Goal: Information Seeking & Learning: Understand process/instructions

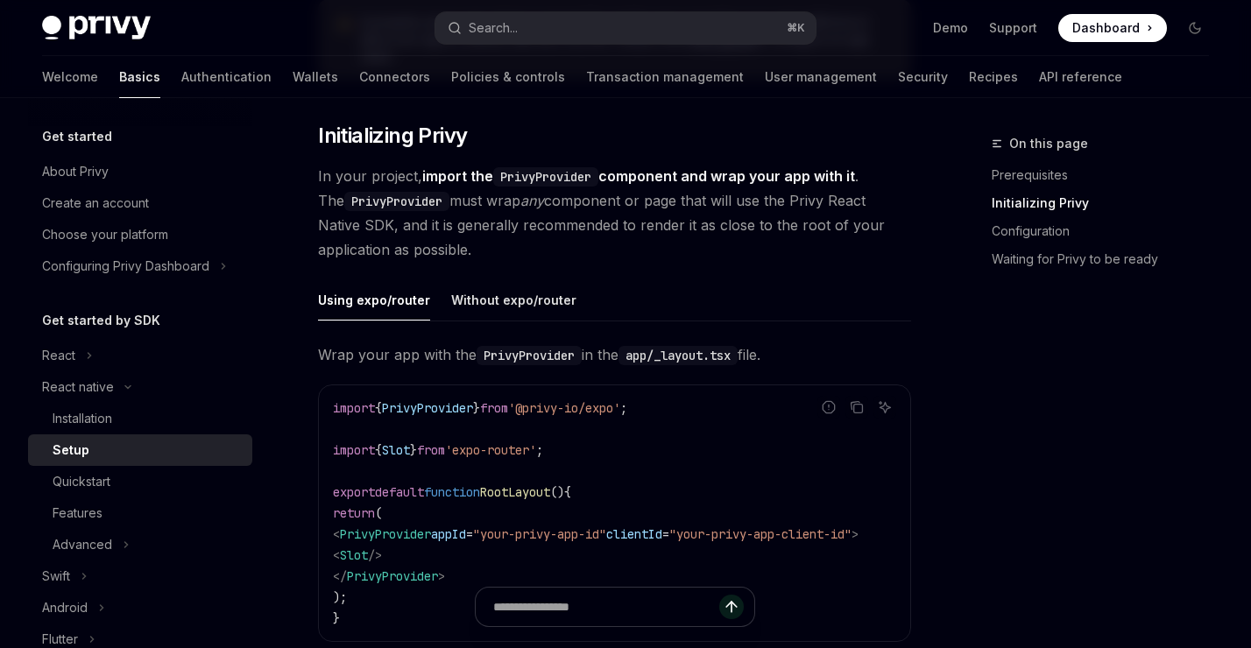
scroll to position [383, 0]
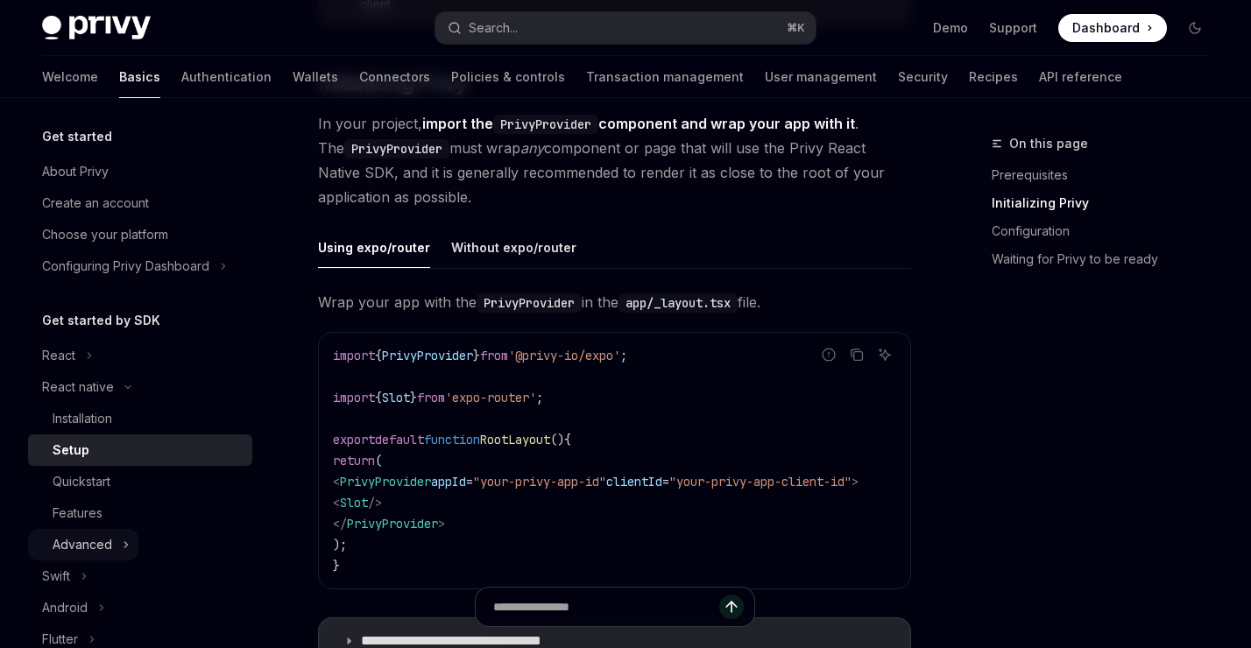
click at [117, 544] on button "Advanced" at bounding box center [83, 545] width 110 height 32
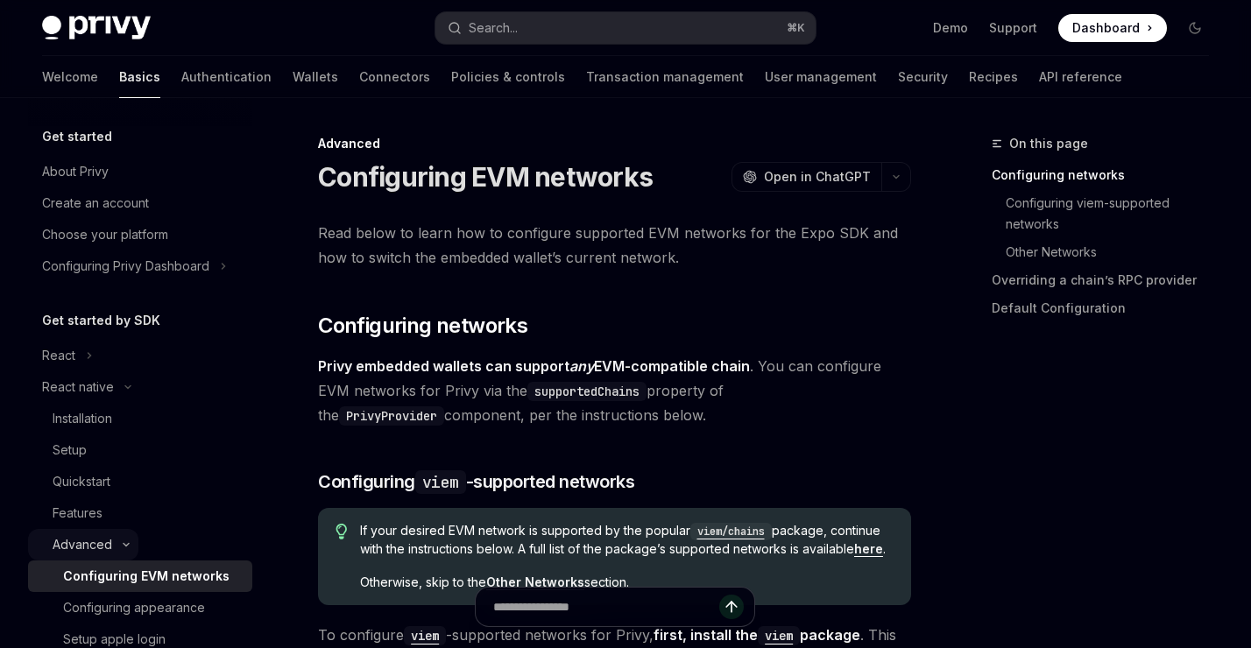
scroll to position [168, 0]
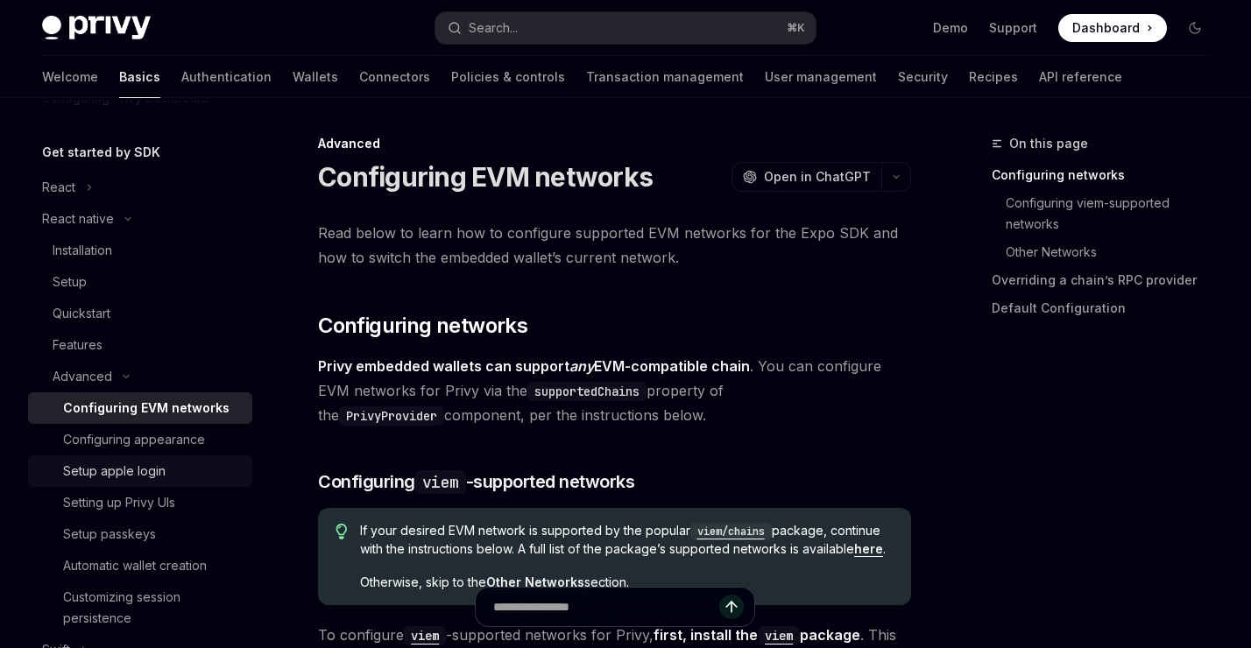
click at [124, 471] on div "Setup apple login" at bounding box center [114, 471] width 102 height 21
type textarea "*"
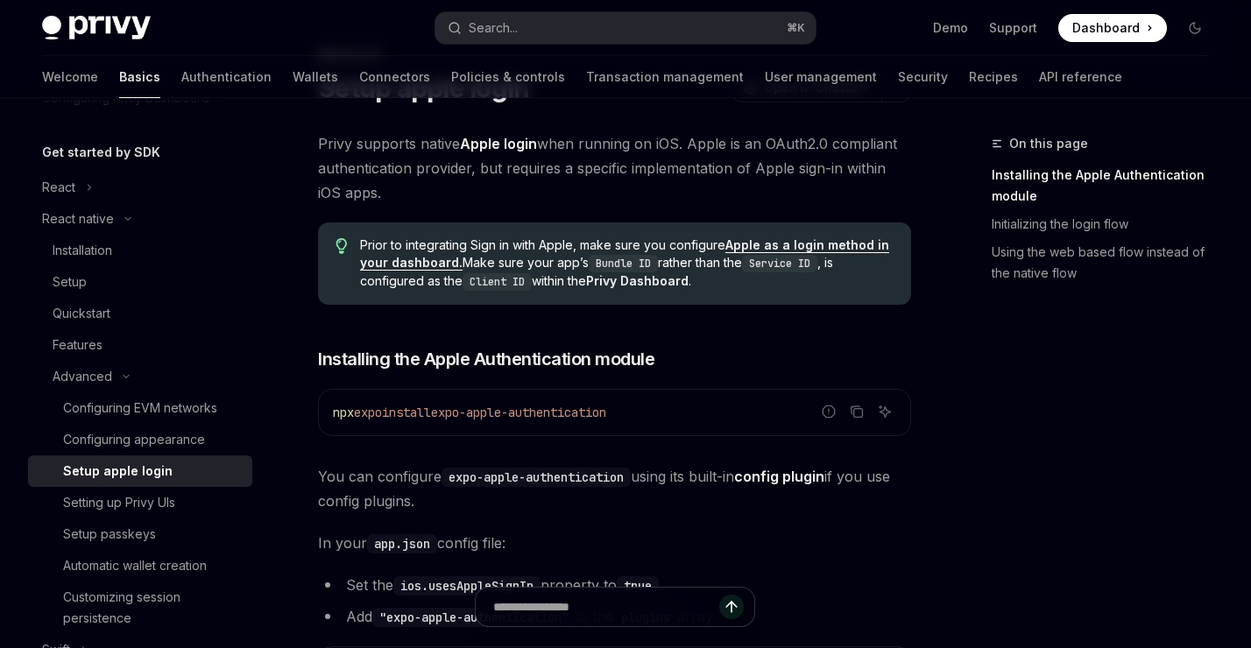
scroll to position [92, 0]
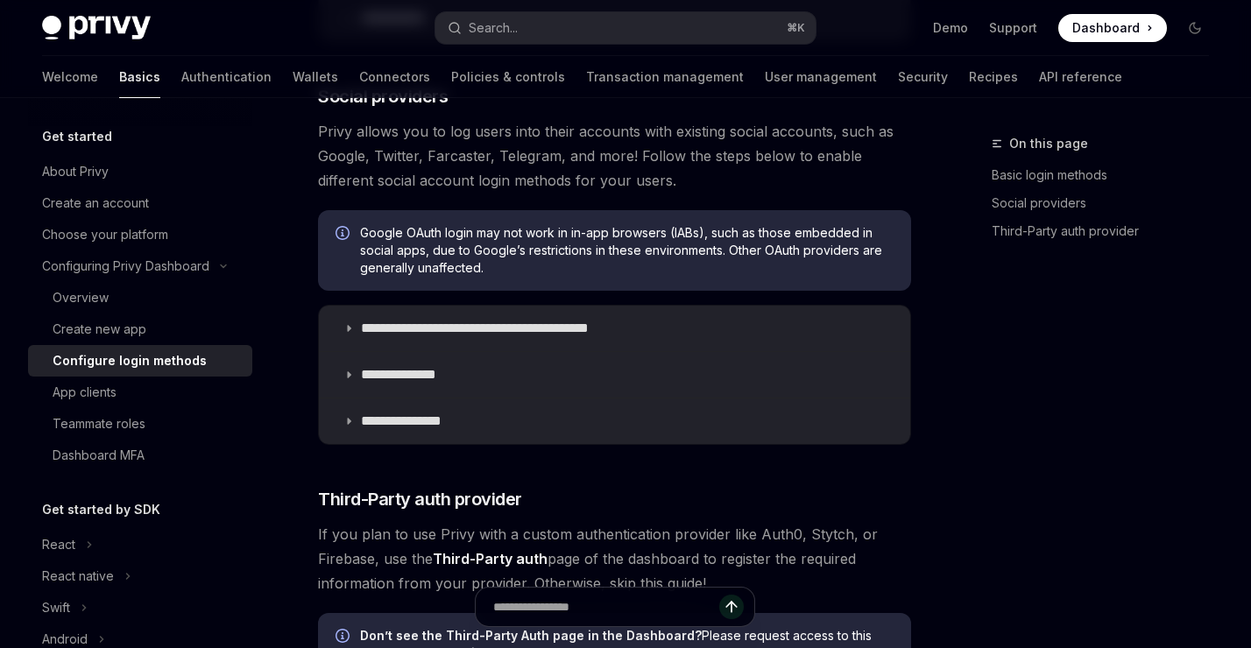
scroll to position [592, 0]
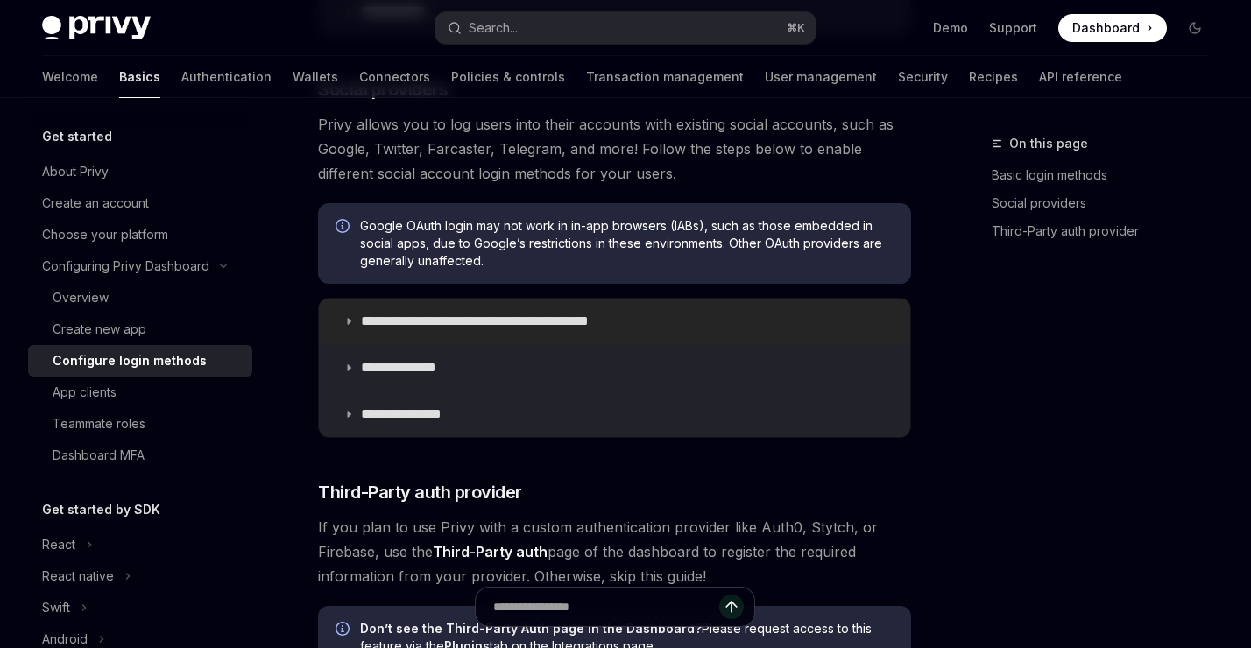
click at [342, 325] on summary "**********" at bounding box center [614, 322] width 591 height 46
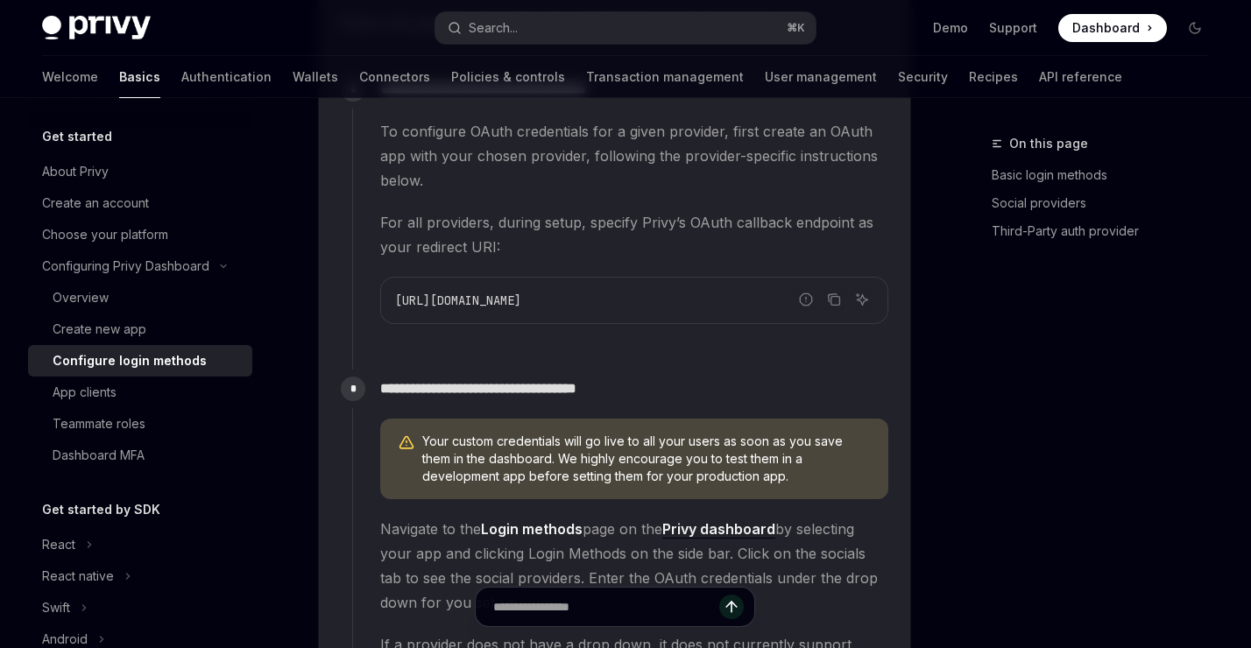
scroll to position [1492, 0]
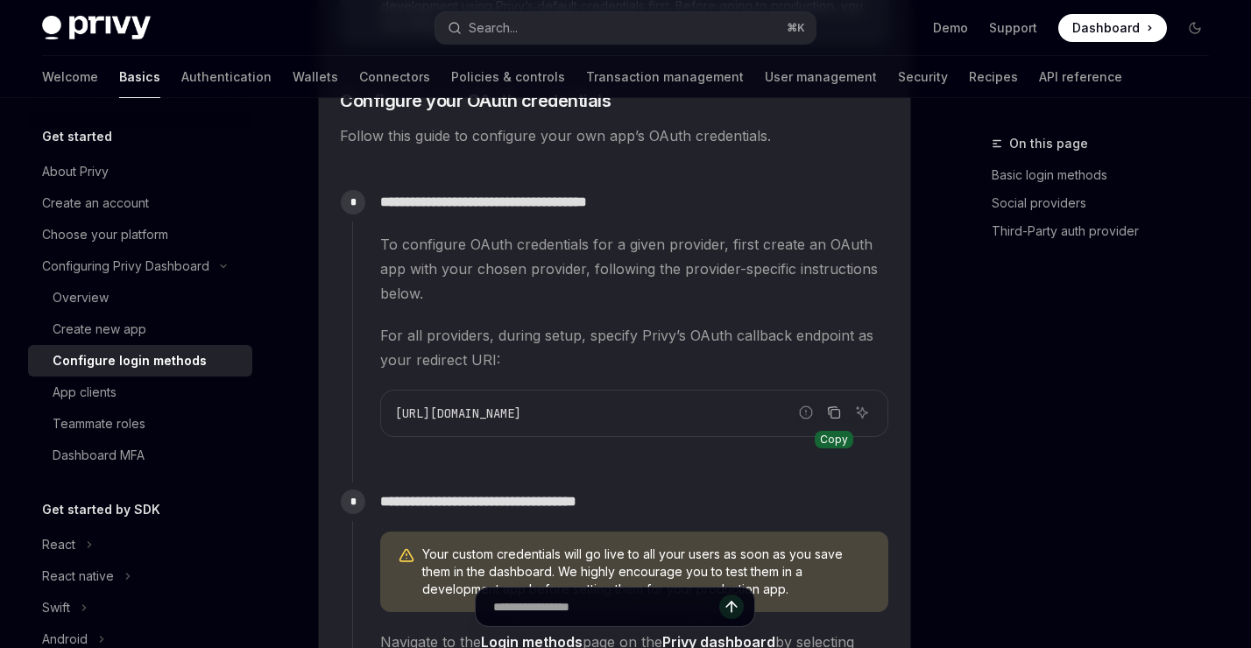
click at [827, 415] on icon "Copy the contents from the code block" at bounding box center [834, 413] width 14 height 14
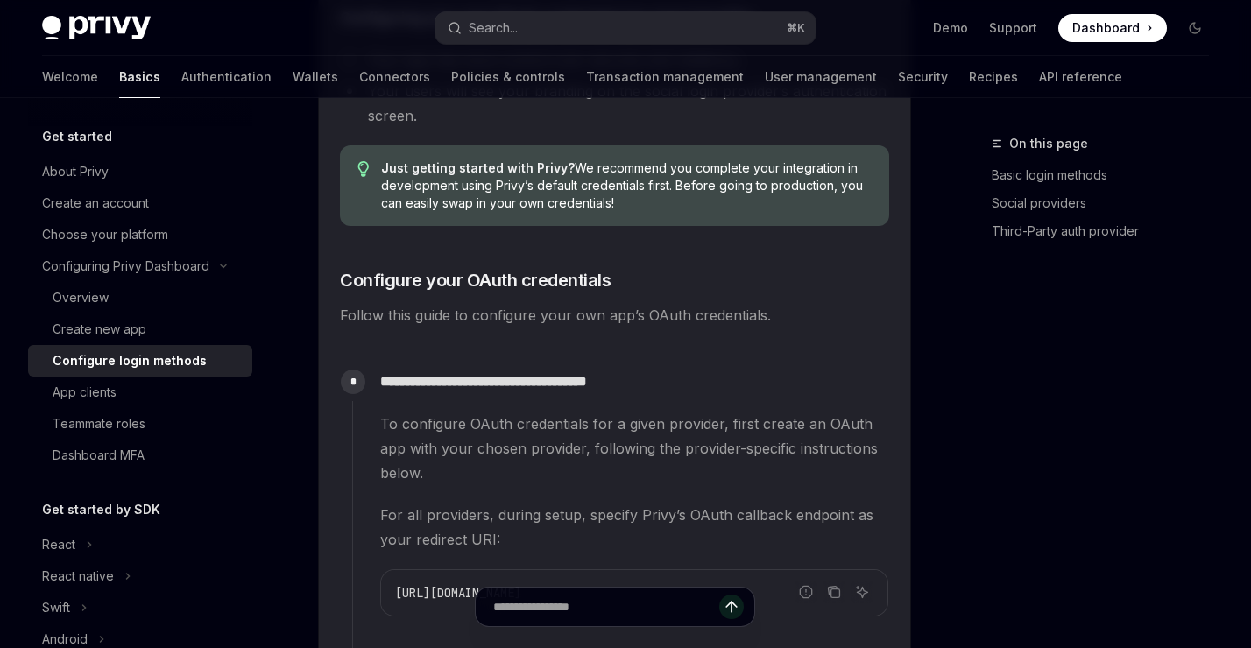
scroll to position [1362, 0]
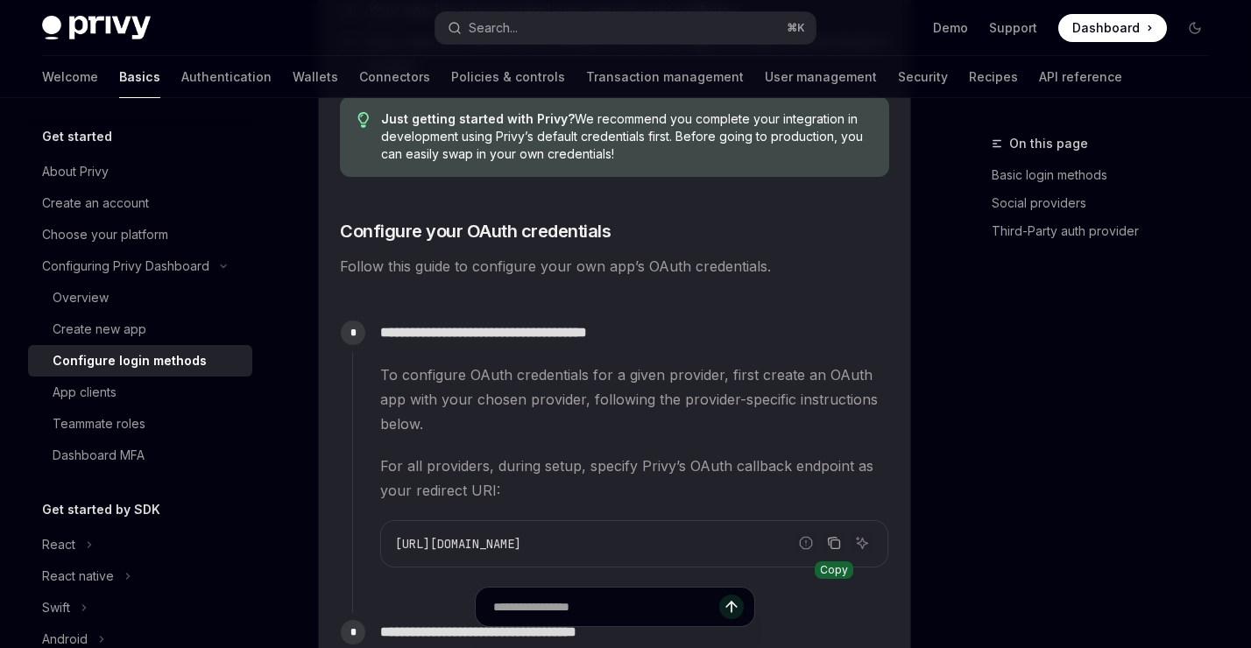
click at [834, 541] on icon "Copy the contents from the code block" at bounding box center [834, 543] width 14 height 14
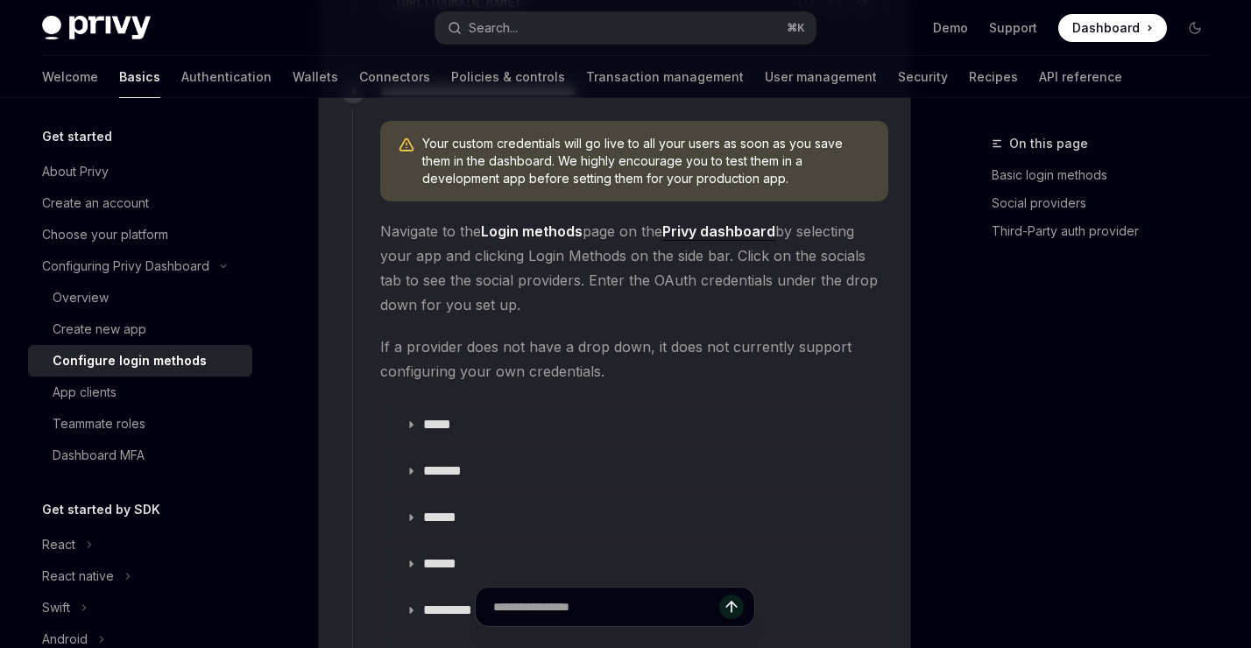
scroll to position [1894, 0]
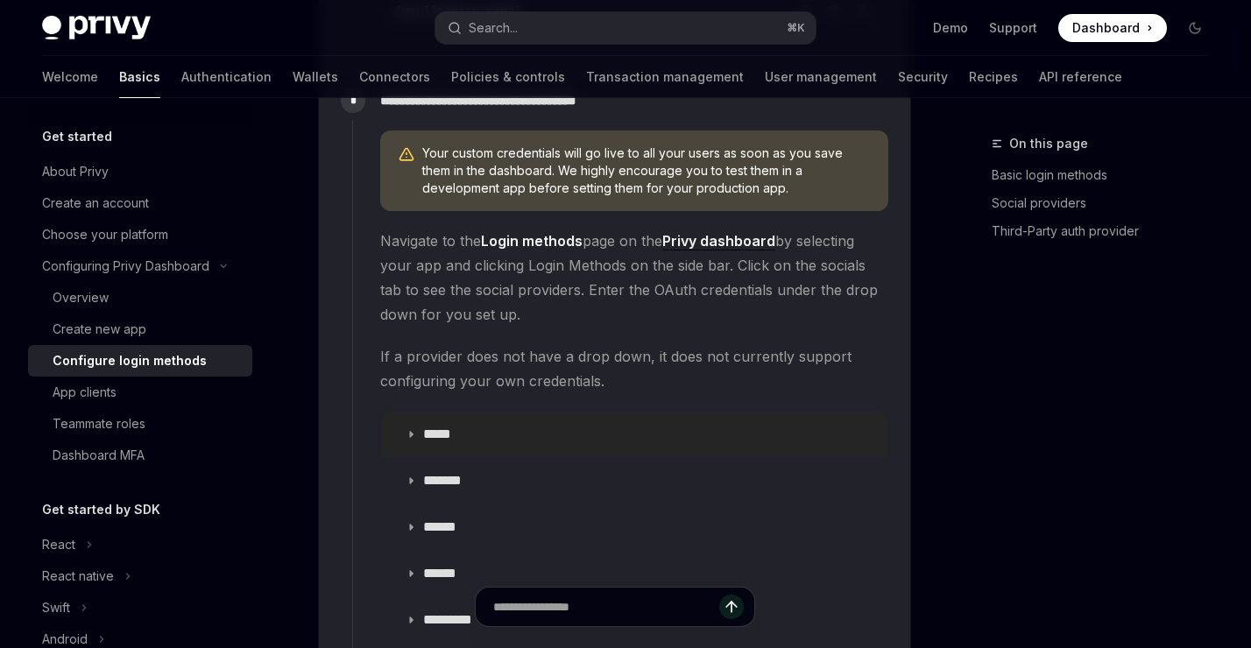
click at [416, 433] on summary "*****" at bounding box center [634, 435] width 506 height 46
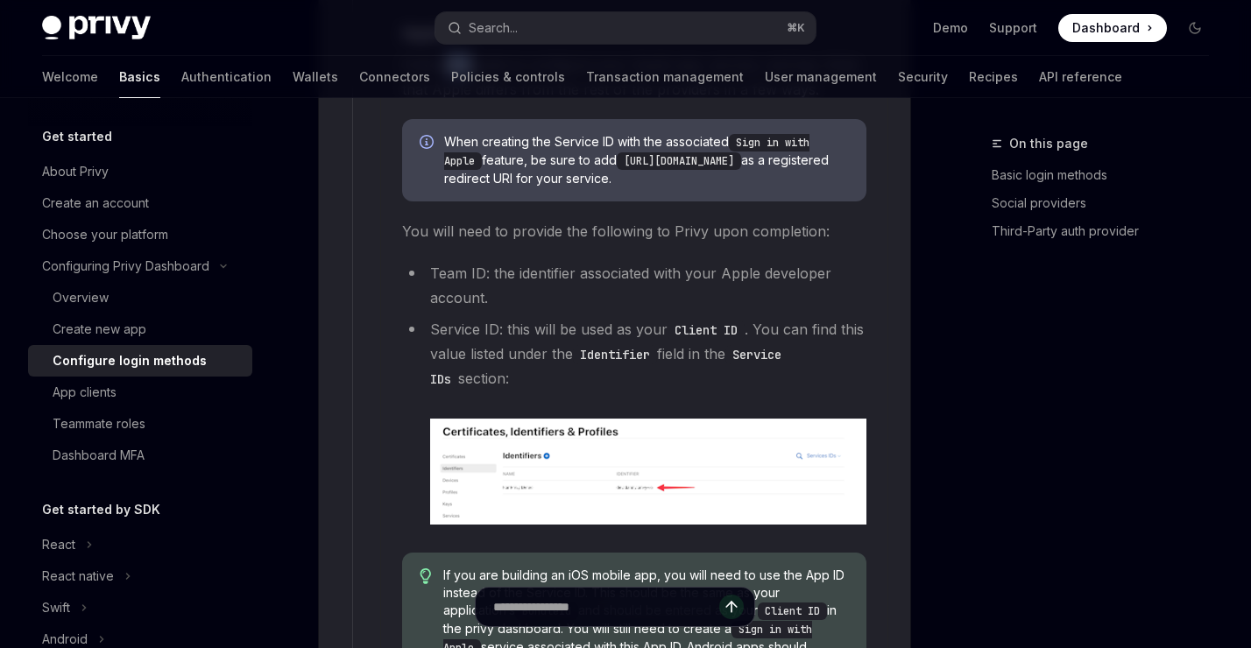
scroll to position [2345, 0]
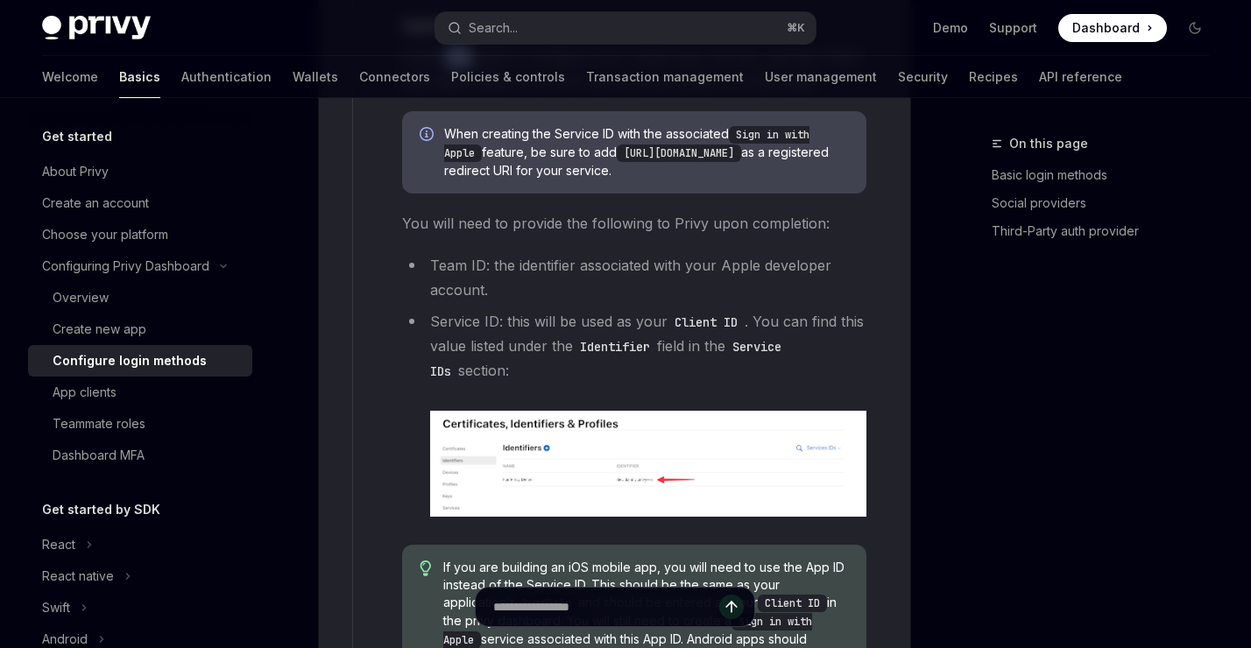
click at [372, 384] on div "**********" at bounding box center [620, 524] width 537 height 1788
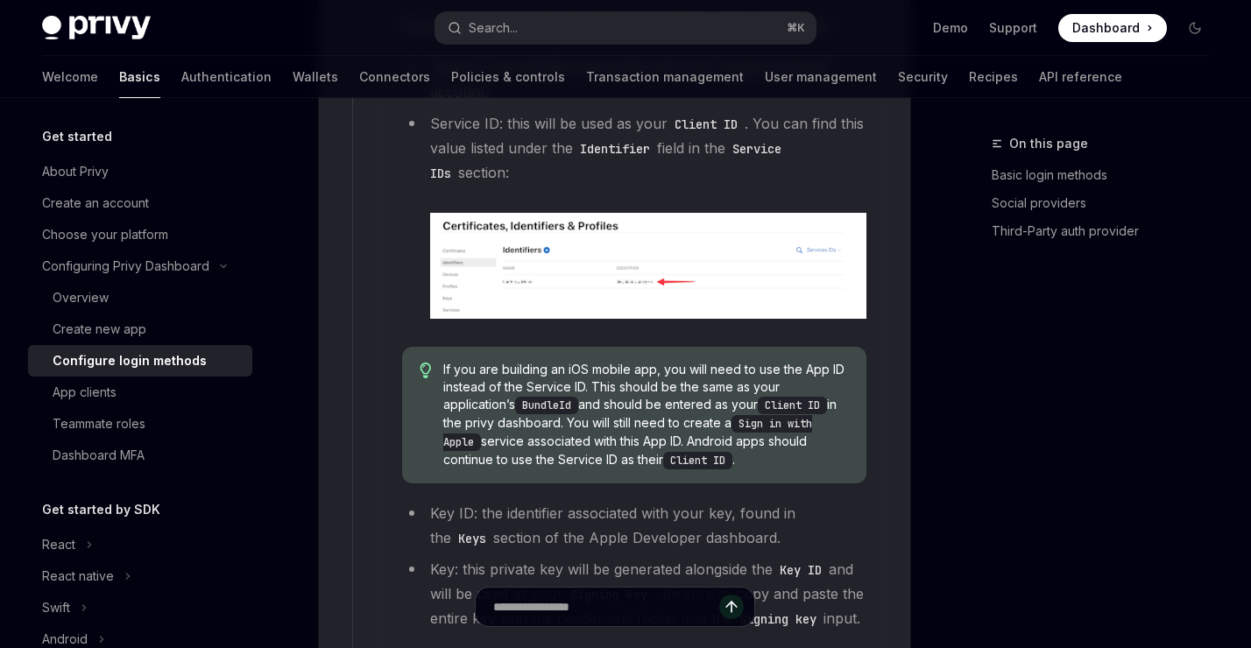
scroll to position [2475, 0]
